Goal: Find specific page/section: Find specific page/section

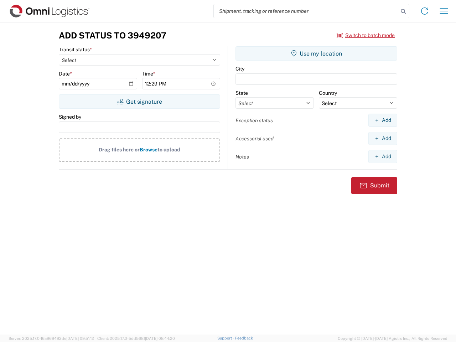
click at [306, 11] on input "search" at bounding box center [306, 11] width 185 height 14
click at [404, 11] on icon at bounding box center [404, 11] width 10 height 10
click at [425, 11] on icon at bounding box center [424, 10] width 11 height 11
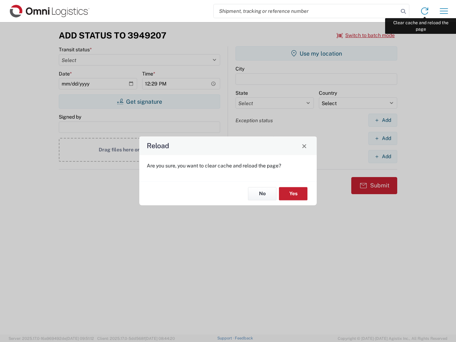
click at [444, 11] on div "Reload Are you sure, you want to clear cache and reload the page? No Yes" at bounding box center [228, 171] width 456 height 342
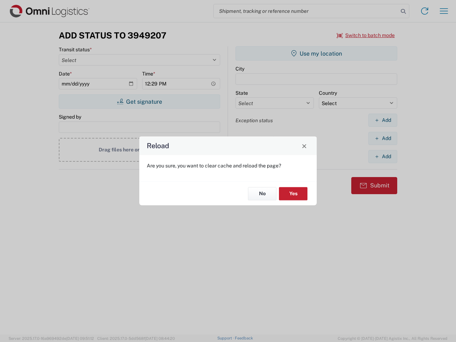
click at [366, 35] on div "Reload Are you sure, you want to clear cache and reload the page? No Yes" at bounding box center [228, 171] width 456 height 342
click at [139, 102] on div "Reload Are you sure, you want to clear cache and reload the page? No Yes" at bounding box center [228, 171] width 456 height 342
click at [317, 53] on div "Reload Are you sure, you want to clear cache and reload the page? No Yes" at bounding box center [228, 171] width 456 height 342
click at [383, 120] on div "Reload Are you sure, you want to clear cache and reload the page? No Yes" at bounding box center [228, 171] width 456 height 342
click at [383, 138] on div "Reload Are you sure, you want to clear cache and reload the page? No Yes" at bounding box center [228, 171] width 456 height 342
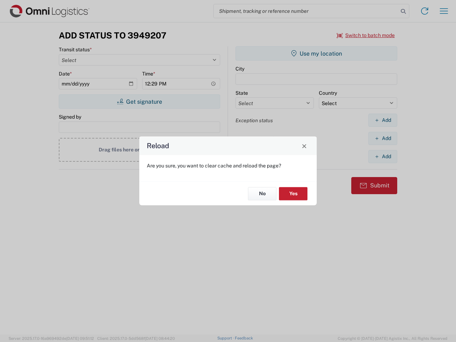
click at [383, 156] on div "Reload Are you sure, you want to clear cache and reload the page? No Yes" at bounding box center [228, 171] width 456 height 342
